Goal: Task Accomplishment & Management: Complete application form

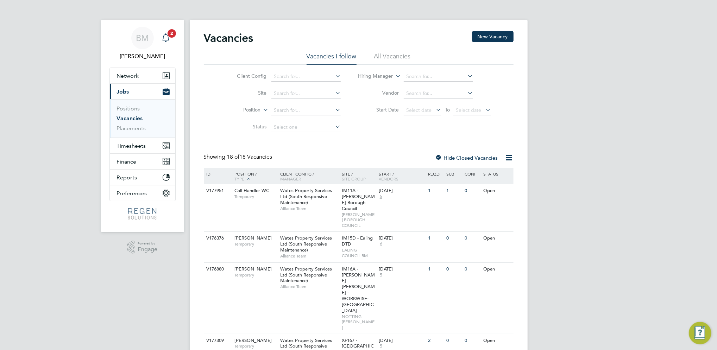
click at [167, 30] on link "Notifications 2" at bounding box center [166, 38] width 14 height 23
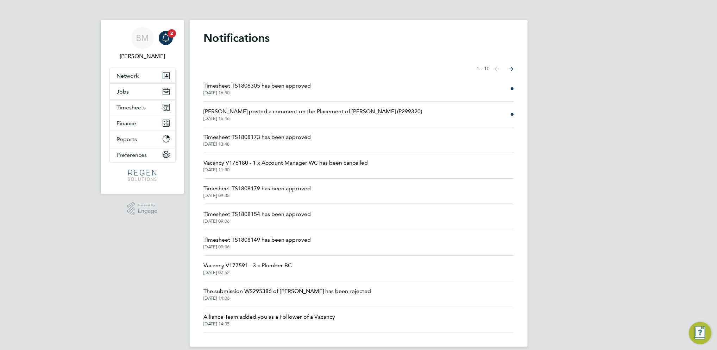
click at [286, 92] on span "[DATE] 16:50" at bounding box center [257, 93] width 107 height 6
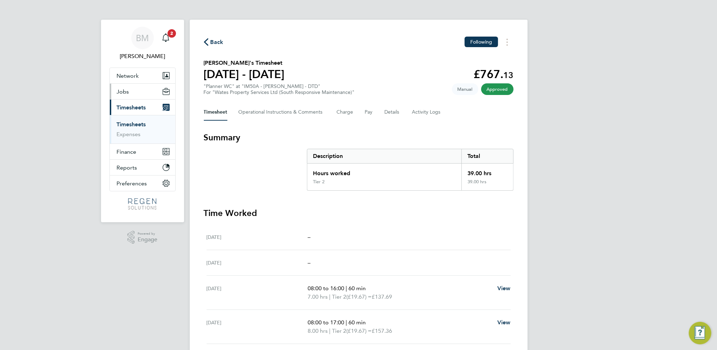
click at [125, 92] on span "Jobs" at bounding box center [123, 91] width 12 height 7
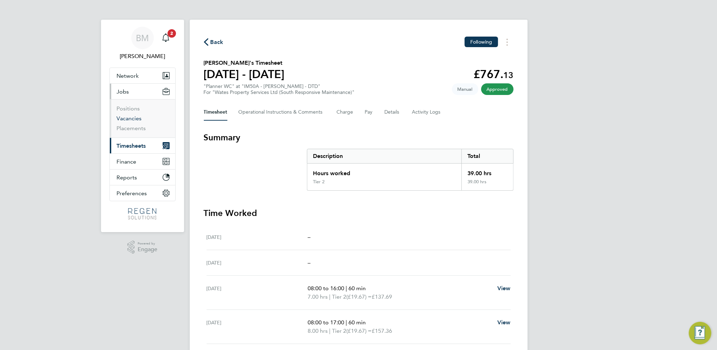
click at [129, 119] on link "Vacancies" at bounding box center [129, 118] width 25 height 7
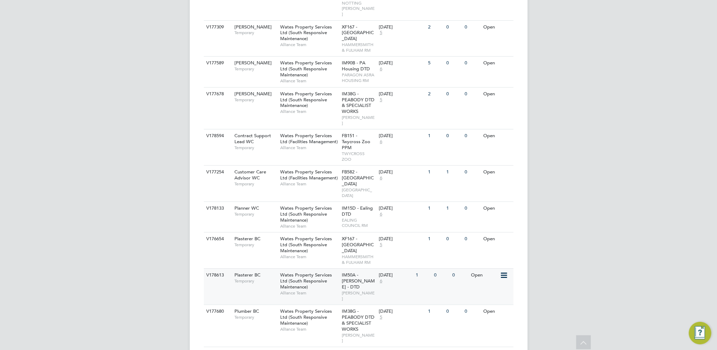
scroll to position [422, 0]
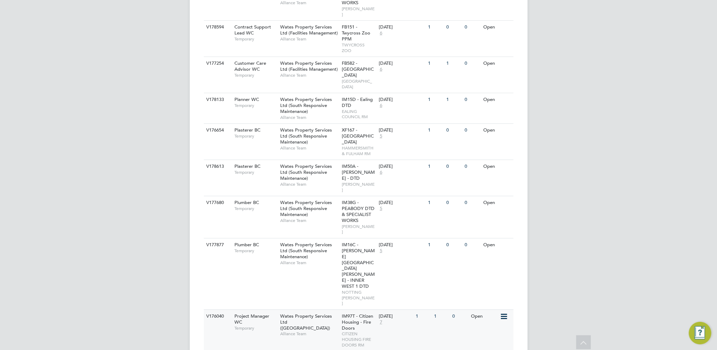
click at [263, 310] on div "V176040 Project Manager WC Temporary Wates Property Services Ltd (Central & Nor…" at bounding box center [359, 331] width 310 height 42
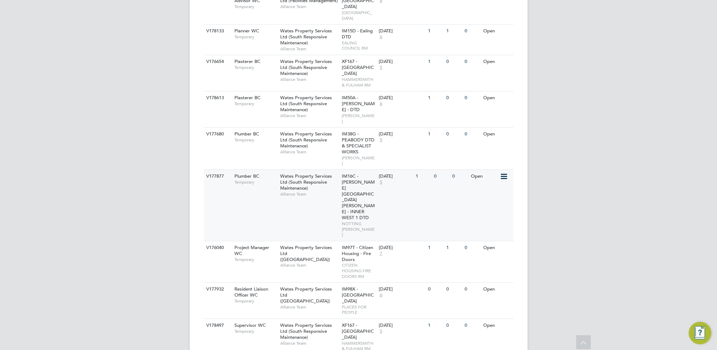
scroll to position [502, 0]
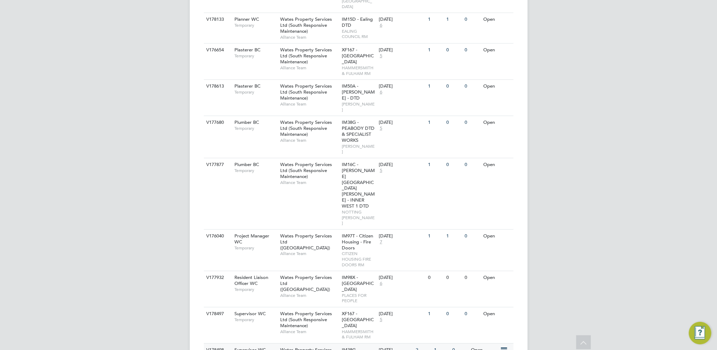
click at [302, 347] on span "Wates Property Services Ltd (South Responsive Maintenance)" at bounding box center [306, 356] width 52 height 18
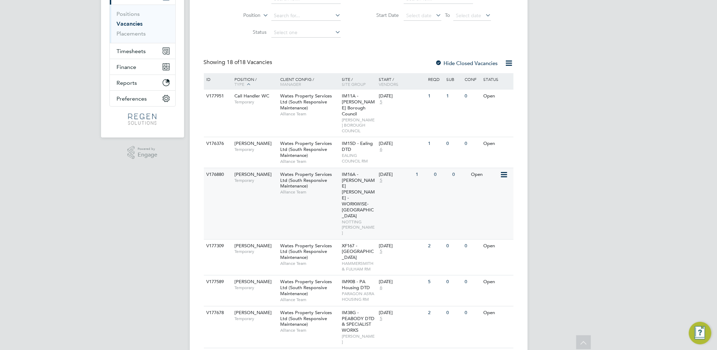
scroll to position [80, 0]
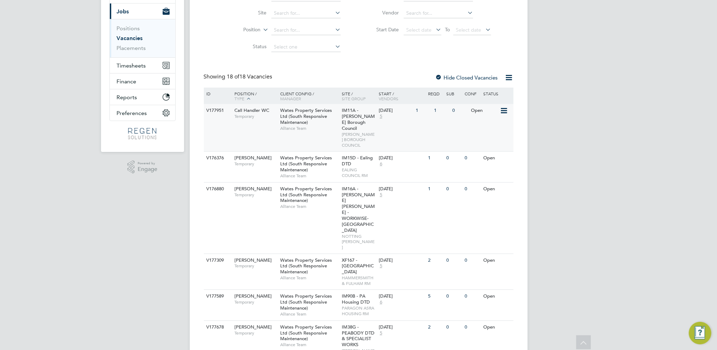
click at [272, 119] on div "Call Handler WC Temporary" at bounding box center [253, 113] width 49 height 18
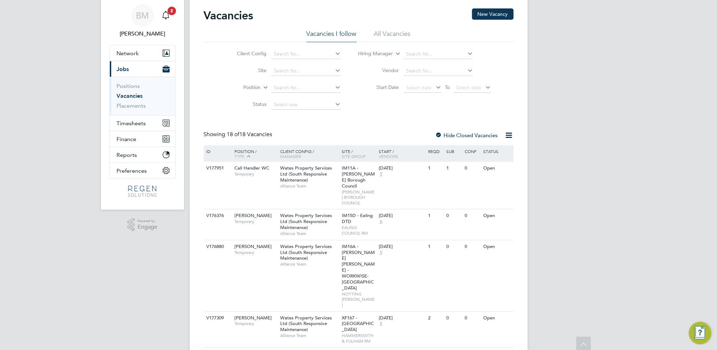
scroll to position [0, 0]
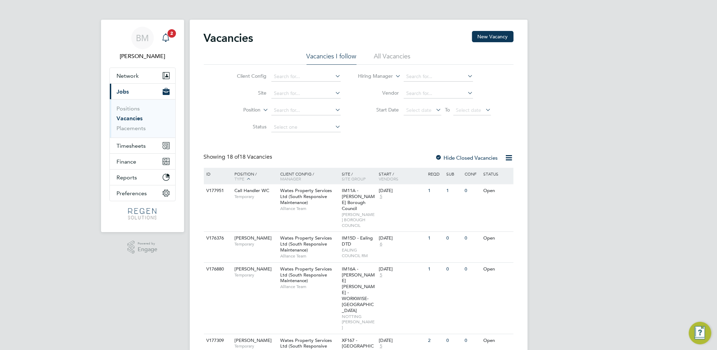
click at [166, 38] on icon "Main navigation" at bounding box center [166, 37] width 8 height 8
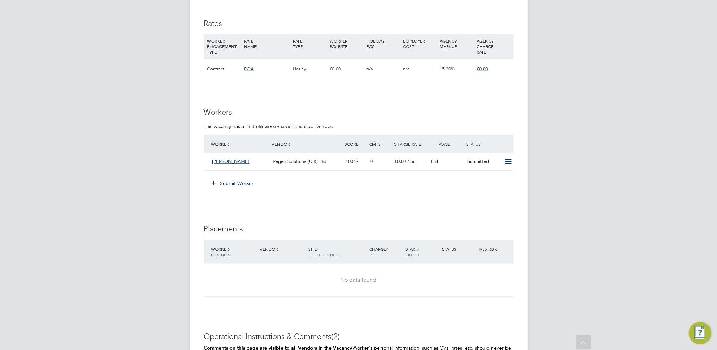
scroll to position [469, 0]
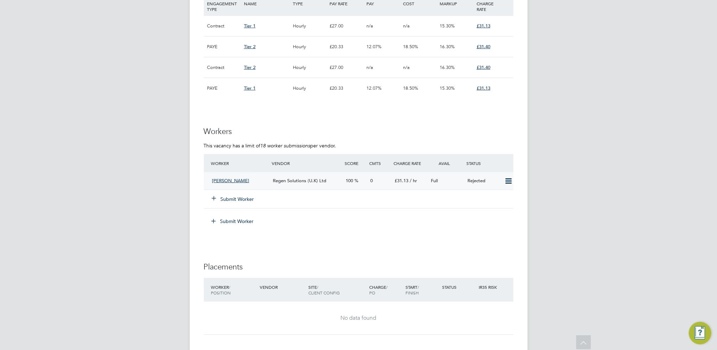
click at [505, 178] on icon at bounding box center [508, 181] width 9 height 6
click at [496, 189] on li "Resubmit" at bounding box center [496, 191] width 30 height 10
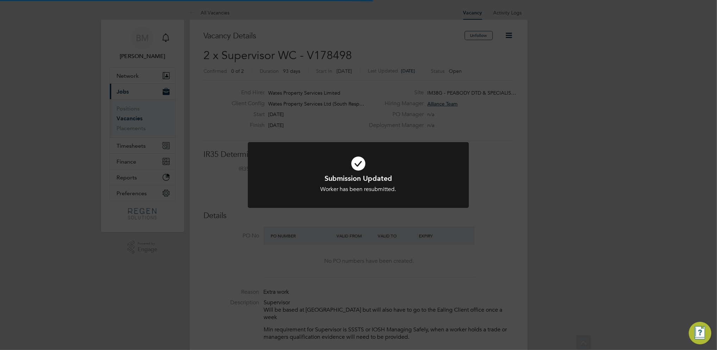
scroll to position [21, 49]
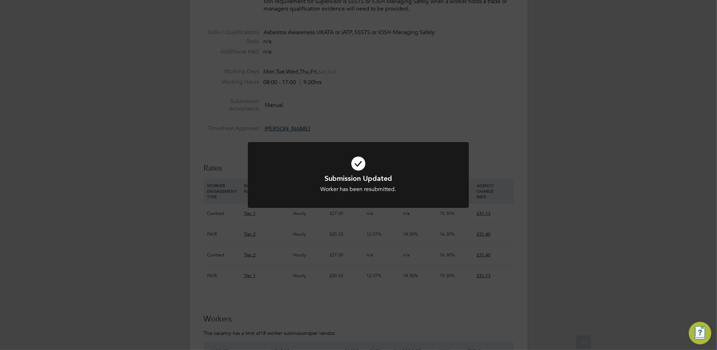
click at [498, 206] on div "Submission Updated Worker has been resubmitted. Cancel Okay" at bounding box center [358, 175] width 717 height 350
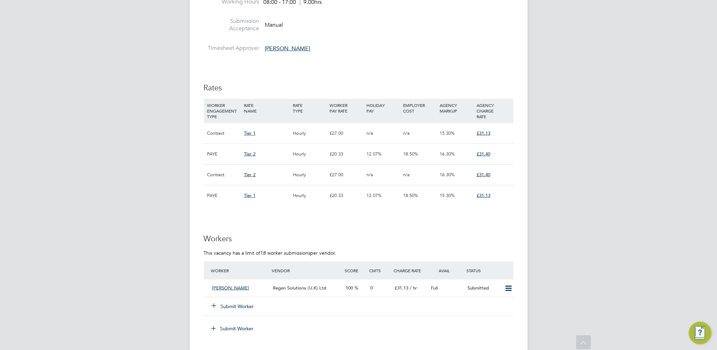
scroll to position [422, 0]
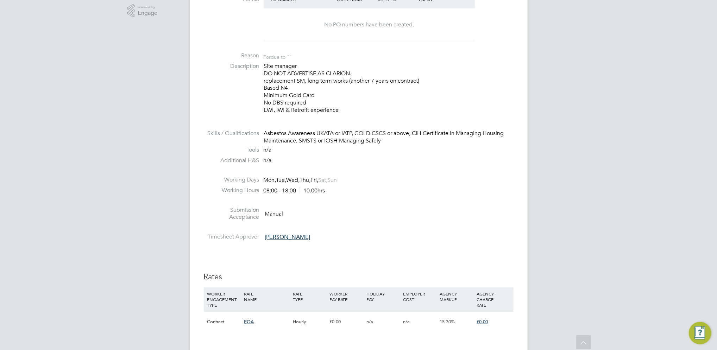
scroll to position [141, 0]
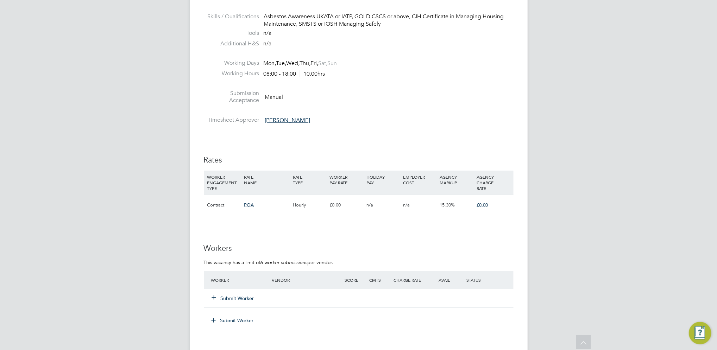
scroll to position [375, 0]
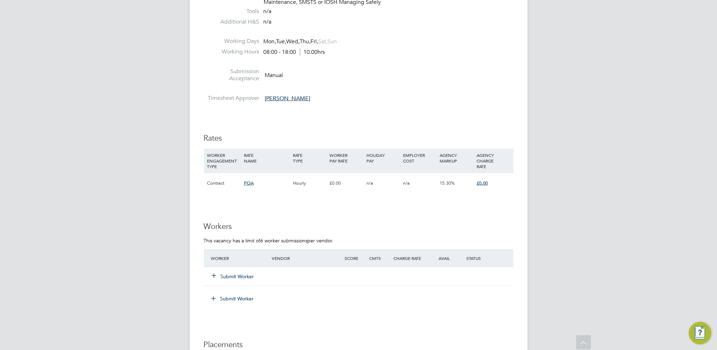
click at [235, 277] on button "Submit Worker" at bounding box center [233, 276] width 42 height 7
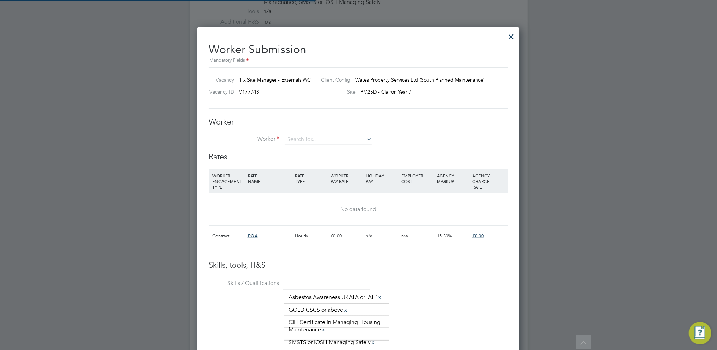
scroll to position [10, 183]
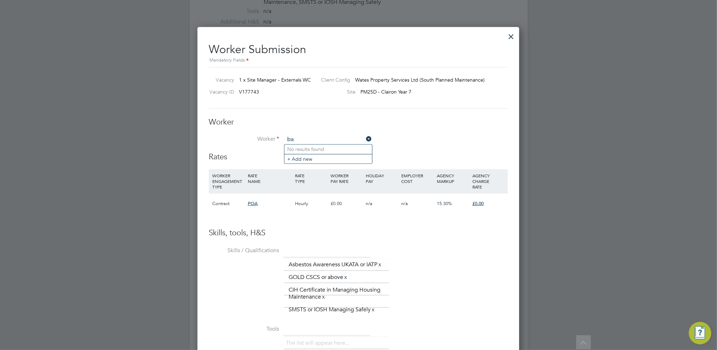
type input "b"
paste input "5795"
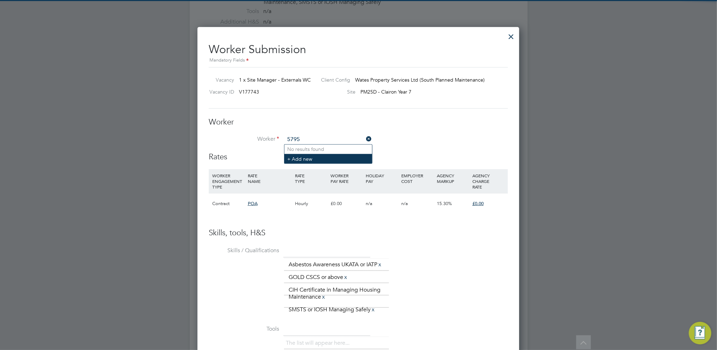
type input "5795"
click at [330, 158] on li "+ Add new" at bounding box center [328, 159] width 88 height 10
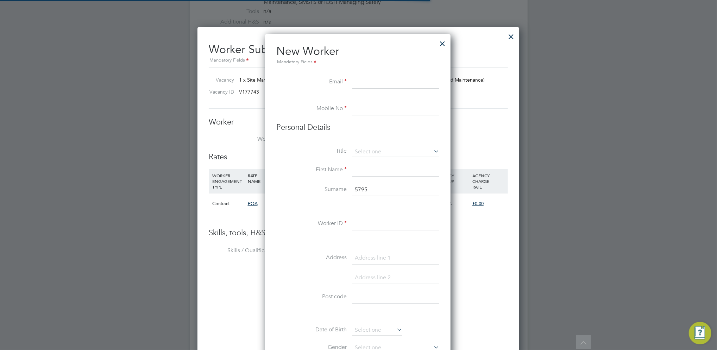
scroll to position [598, 186]
paste input "bossypal5@hotmail.com"
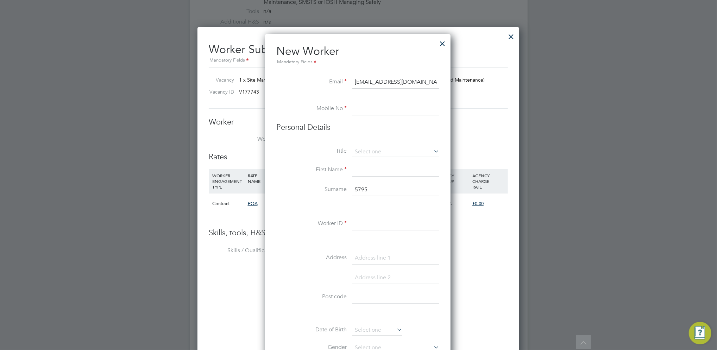
type input "bossypal5@hotmail.com"
click at [381, 112] on input at bounding box center [395, 109] width 87 height 13
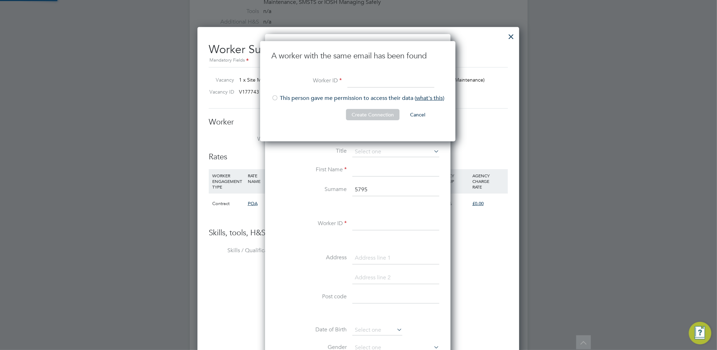
scroll to position [101, 196]
paste input "5795"
type input "5795"
drag, startPoint x: 274, startPoint y: 99, endPoint x: 369, endPoint y: 115, distance: 96.5
click at [274, 99] on div at bounding box center [274, 98] width 7 height 7
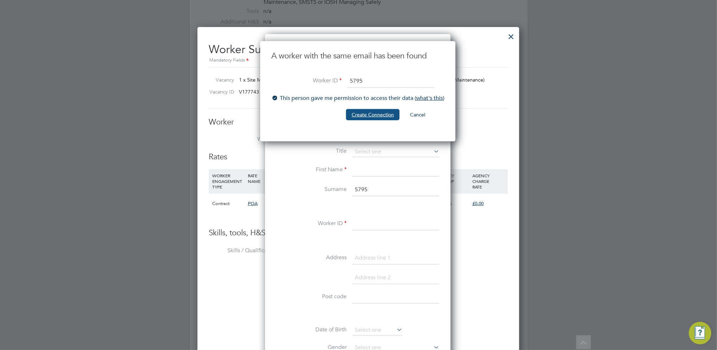
click at [372, 109] on button "Create Connection" at bounding box center [372, 114] width 53 height 11
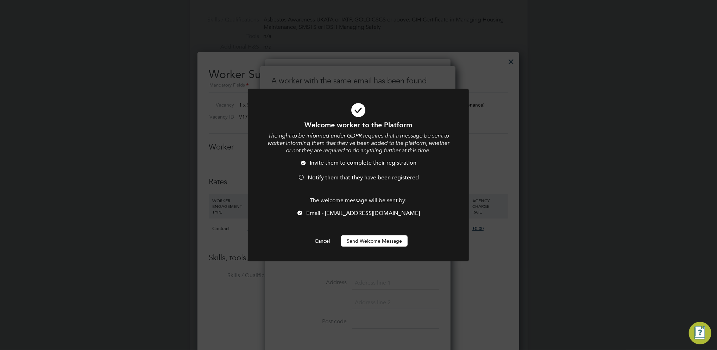
click at [360, 236] on button "Send Welcome Message" at bounding box center [374, 240] width 67 height 11
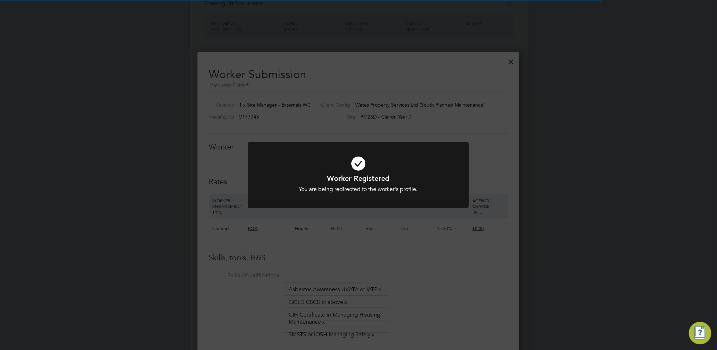
scroll to position [375, 0]
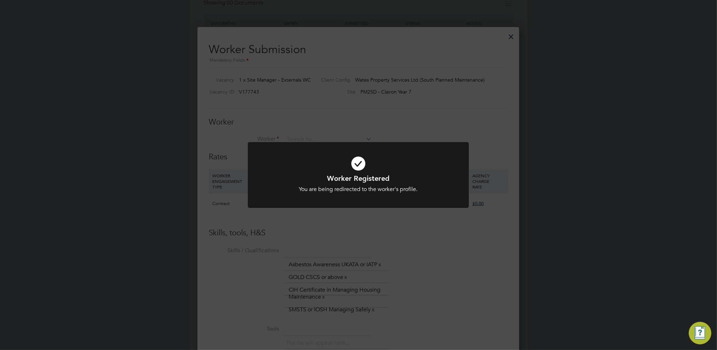
click at [395, 113] on div "Worker Registered You are being redirected to the worker's profile. Cancel Okay" at bounding box center [358, 175] width 717 height 350
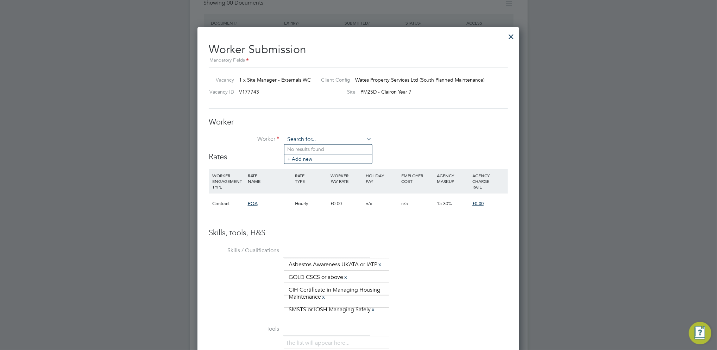
click at [328, 142] on input at bounding box center [328, 139] width 87 height 11
paste input "5795"
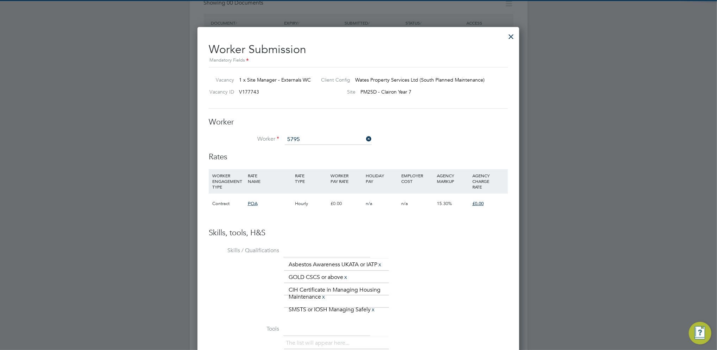
click at [320, 153] on li "Balvinder Sian ( 5795 )" at bounding box center [328, 150] width 88 height 10
type input "Balvinder Sian (5795)"
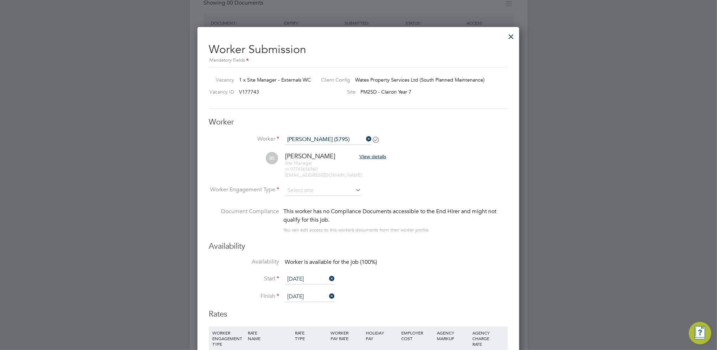
scroll to position [635, 322]
click at [335, 189] on input at bounding box center [323, 190] width 76 height 11
click at [320, 200] on li "Contract" at bounding box center [322, 199] width 77 height 9
type input "Contract"
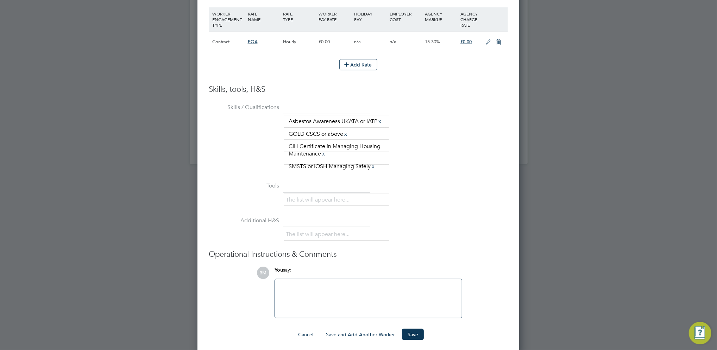
scroll to position [706, 0]
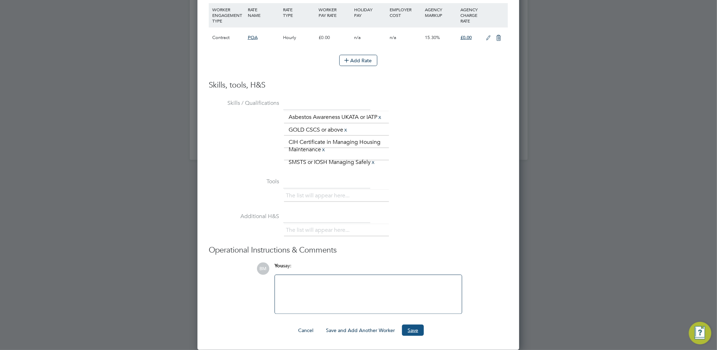
click at [419, 327] on button "Save" at bounding box center [413, 330] width 22 height 11
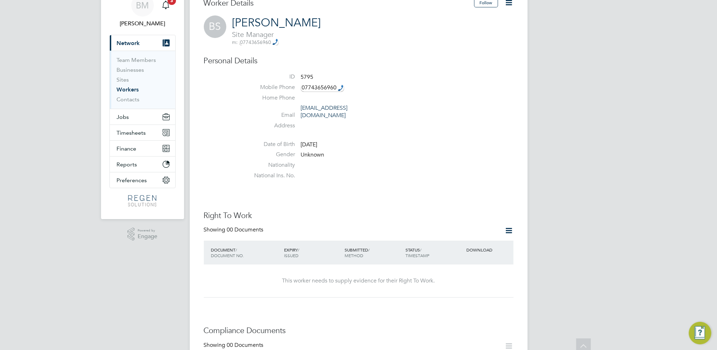
scroll to position [0, 0]
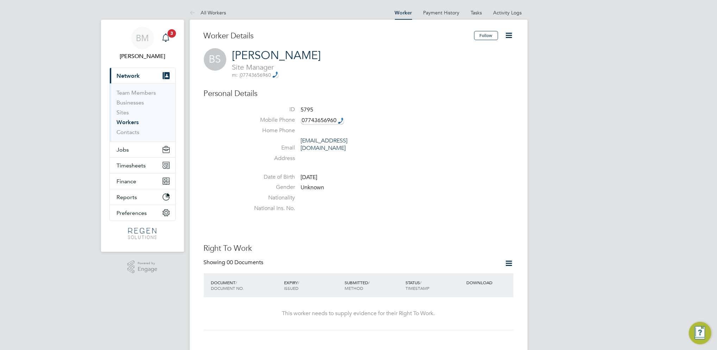
click at [166, 39] on icon "Main navigation" at bounding box center [166, 37] width 8 height 8
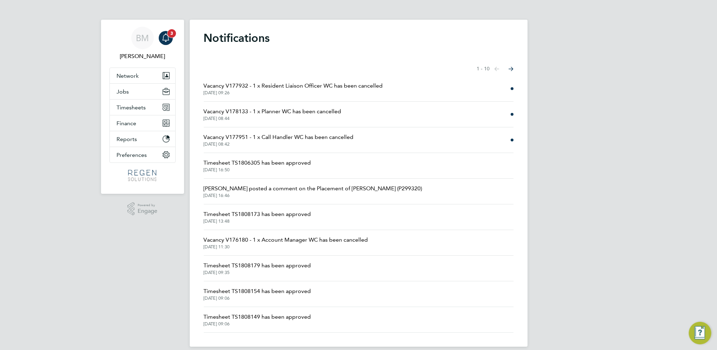
click at [166, 40] on icon "Main navigation" at bounding box center [166, 36] width 7 height 7
click at [127, 93] on span "Jobs" at bounding box center [123, 91] width 12 height 7
click at [122, 91] on span "Jobs" at bounding box center [123, 91] width 12 height 7
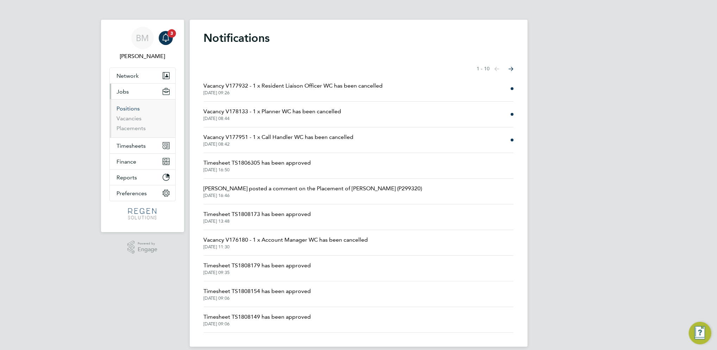
click at [135, 110] on link "Positions" at bounding box center [128, 108] width 23 height 7
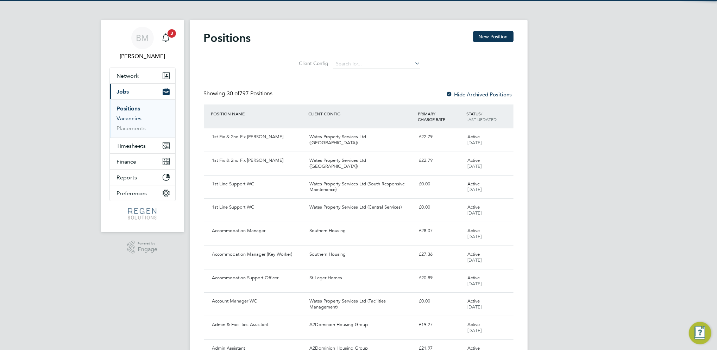
click at [139, 119] on link "Vacancies" at bounding box center [129, 118] width 25 height 7
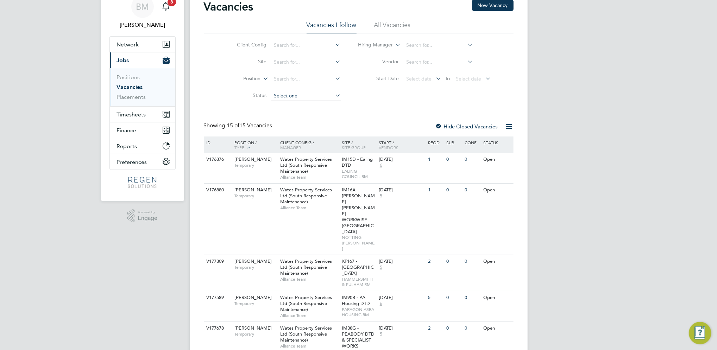
scroll to position [47, 0]
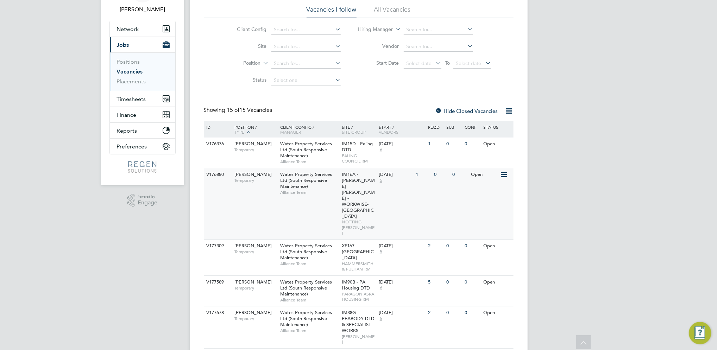
click at [252, 178] on span "Temporary" at bounding box center [255, 181] width 42 height 6
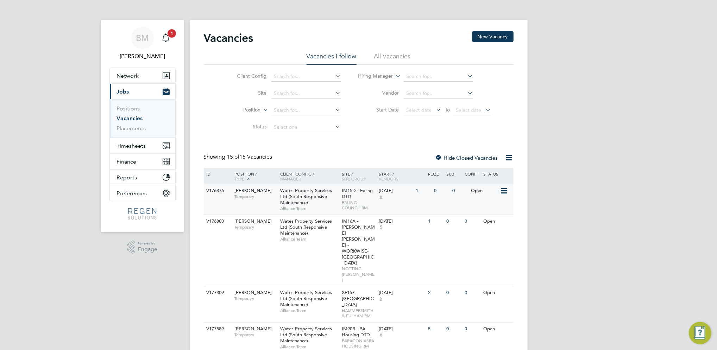
click at [230, 186] on div "Carpenter BC Temporary" at bounding box center [253, 193] width 49 height 18
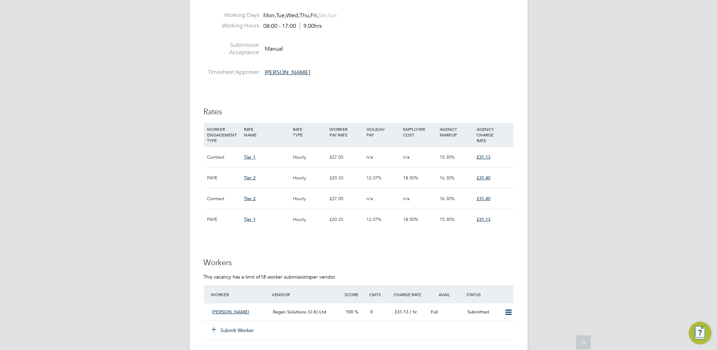
scroll to position [422, 0]
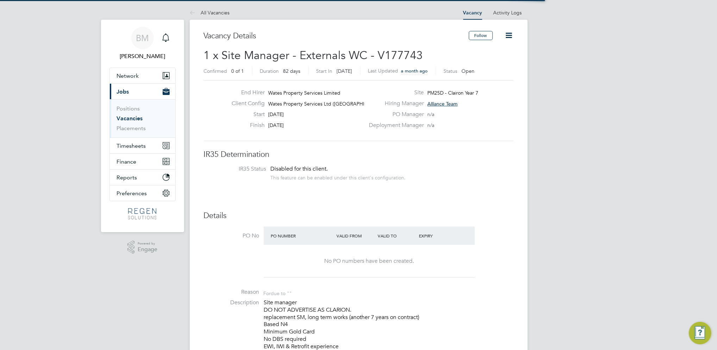
scroll to position [12, 74]
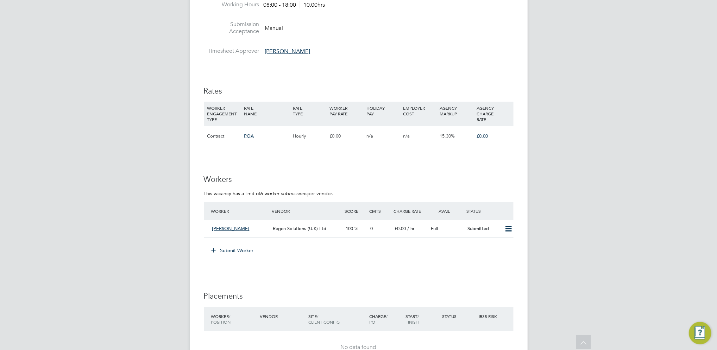
click at [233, 249] on button "Submit Worker" at bounding box center [233, 250] width 53 height 11
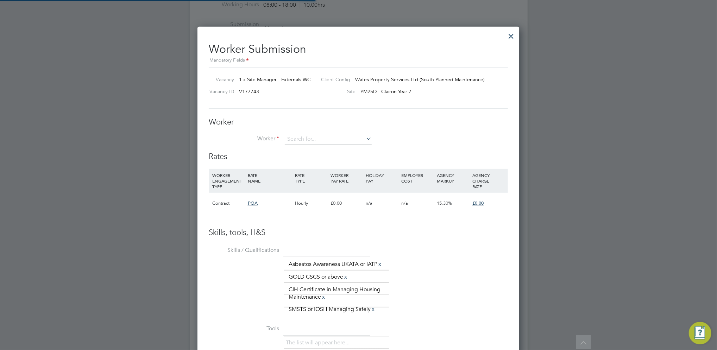
scroll to position [21, 48]
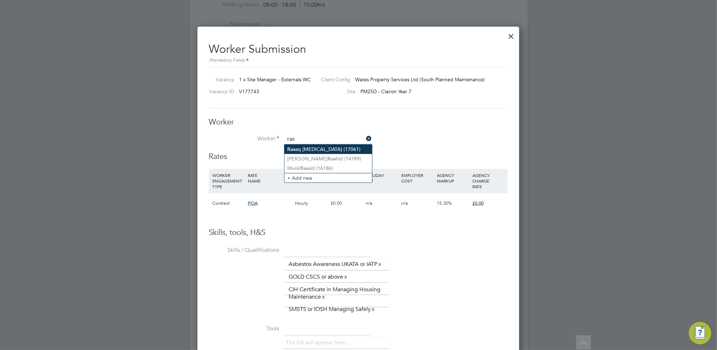
click at [330, 150] on li "Ras aq Alli (17061)" at bounding box center [328, 150] width 88 height 10
type input "Rasaq Alli (17061)"
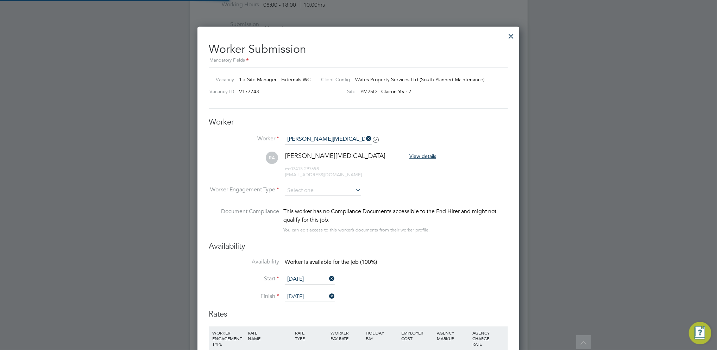
scroll to position [635, 322]
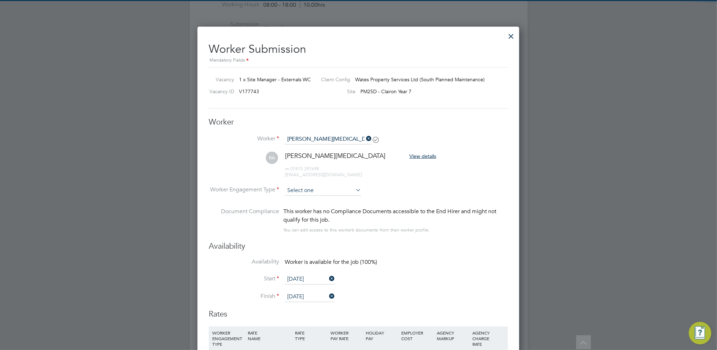
click at [343, 192] on input at bounding box center [323, 190] width 76 height 11
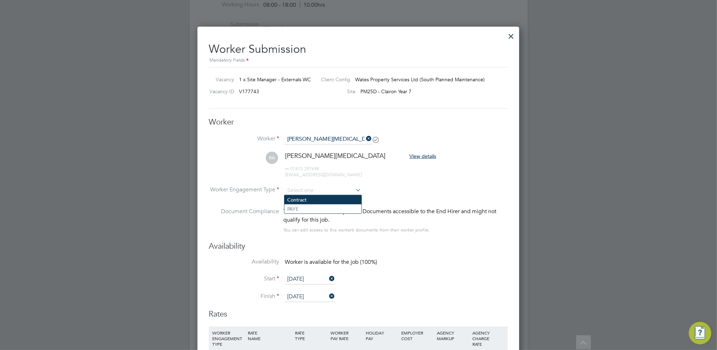
click at [325, 197] on li "Contract" at bounding box center [322, 199] width 77 height 9
type input "Contract"
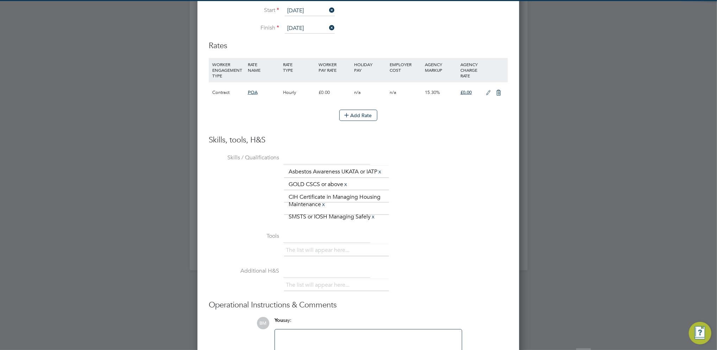
scroll to position [751, 0]
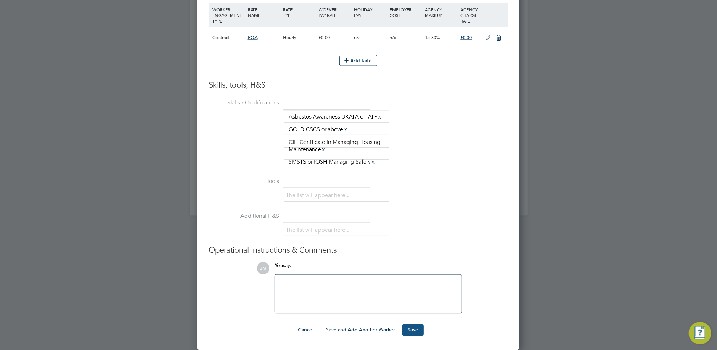
click at [416, 330] on button "Save" at bounding box center [413, 329] width 22 height 11
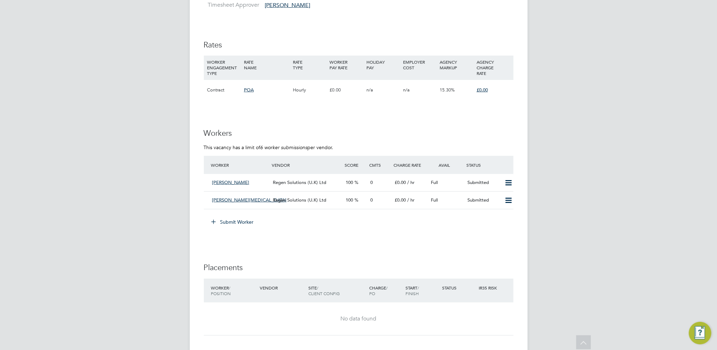
scroll to position [359, 0]
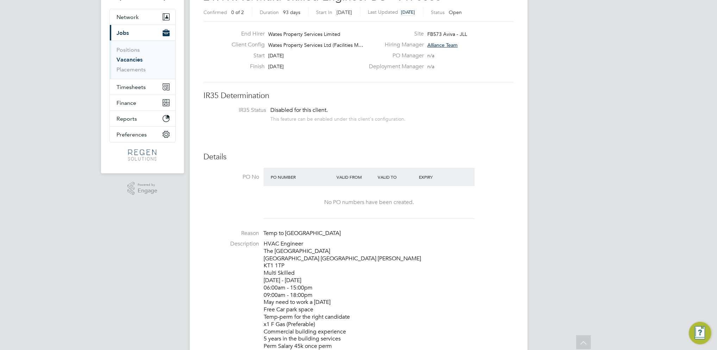
scroll to position [47, 0]
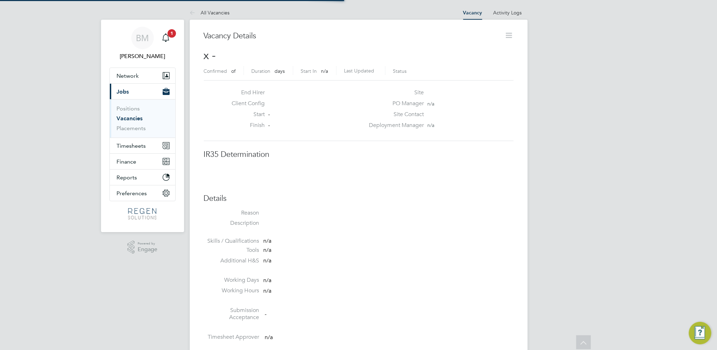
scroll to position [11, 139]
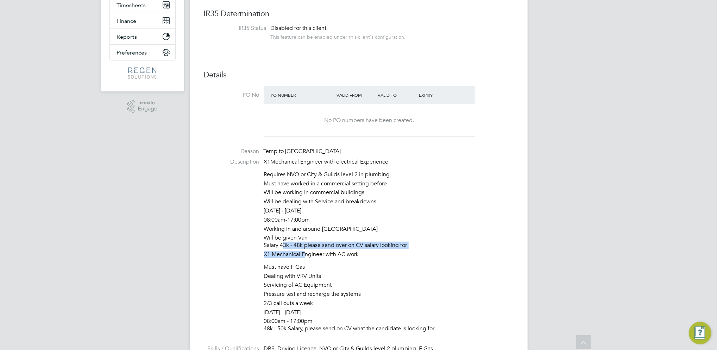
drag, startPoint x: 282, startPoint y: 247, endPoint x: 305, endPoint y: 251, distance: 24.0
click at [305, 251] on div "X1Mechanical Engineer with electrical Experience Requires NVQ or City & Guilds …" at bounding box center [388, 246] width 249 height 176
drag, startPoint x: 305, startPoint y: 251, endPoint x: 414, endPoint y: 265, distance: 110.0
click at [414, 265] on li "Must have F Gas" at bounding box center [388, 268] width 249 height 9
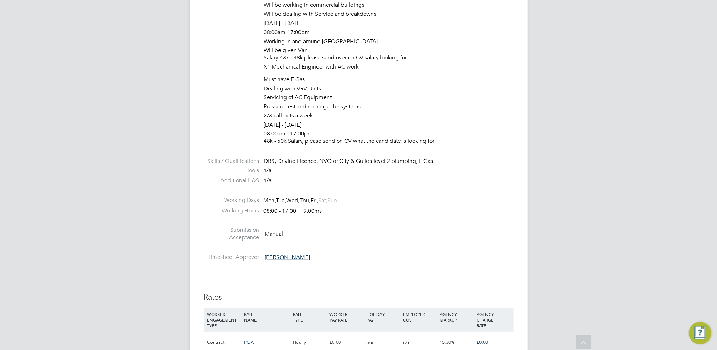
scroll to position [234, 0]
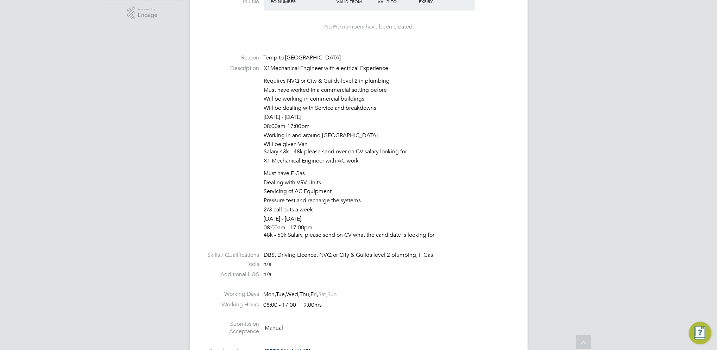
click at [508, 112] on ul "Requires NVQ or City & Guilds level 2 in plumbing Must have worked in a commerc…" at bounding box center [388, 117] width 249 height 80
click at [258, 75] on li "Description X1Mechanical Engineer with electrical Experience Requires NVQ or Ci…" at bounding box center [359, 154] width 310 height 178
drag, startPoint x: 291, startPoint y: 91, endPoint x: 441, endPoint y: 233, distance: 206.1
click at [441, 233] on li "Description X1Mechanical Engineer with electrical Experience Requires NVQ or Ci…" at bounding box center [359, 154] width 310 height 178
copy div "Requires NVQ or City & Guilds level 2 in plumbing Must have worked in a commerc…"
